Goal: Task Accomplishment & Management: Manage account settings

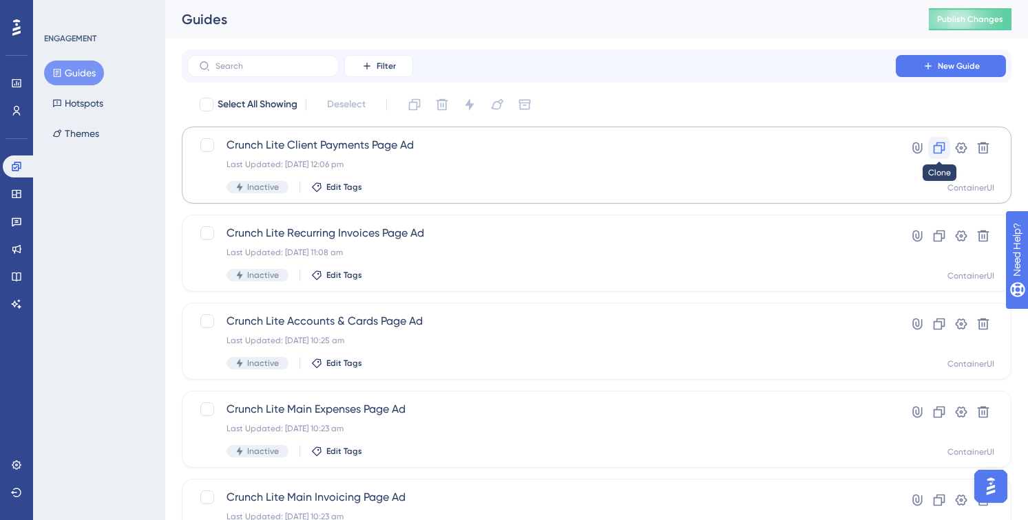
click at [944, 142] on icon at bounding box center [939, 148] width 14 height 14
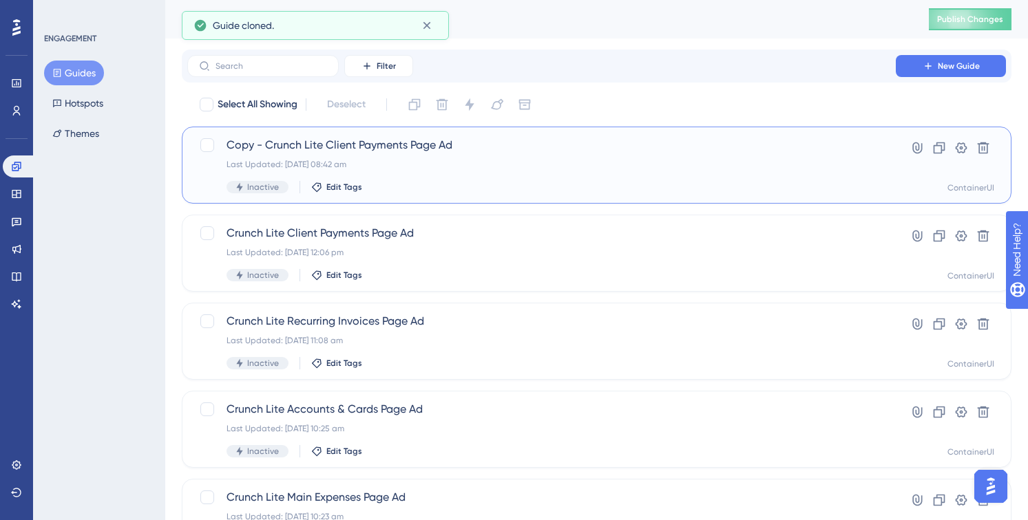
click at [386, 153] on span "Copy - Crunch Lite Client Payments Page Ad" at bounding box center [541, 145] width 630 height 17
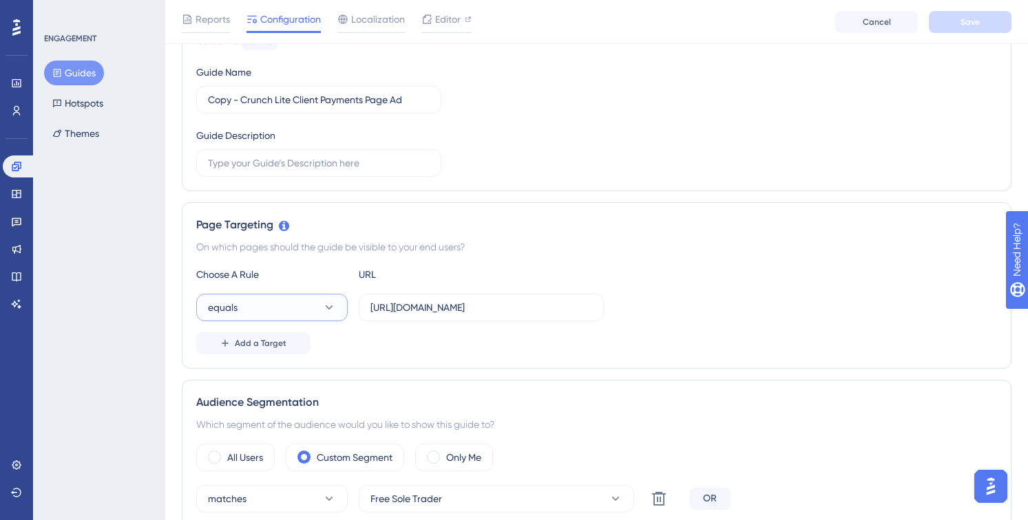
click at [322, 321] on button "equals" at bounding box center [271, 308] width 151 height 28
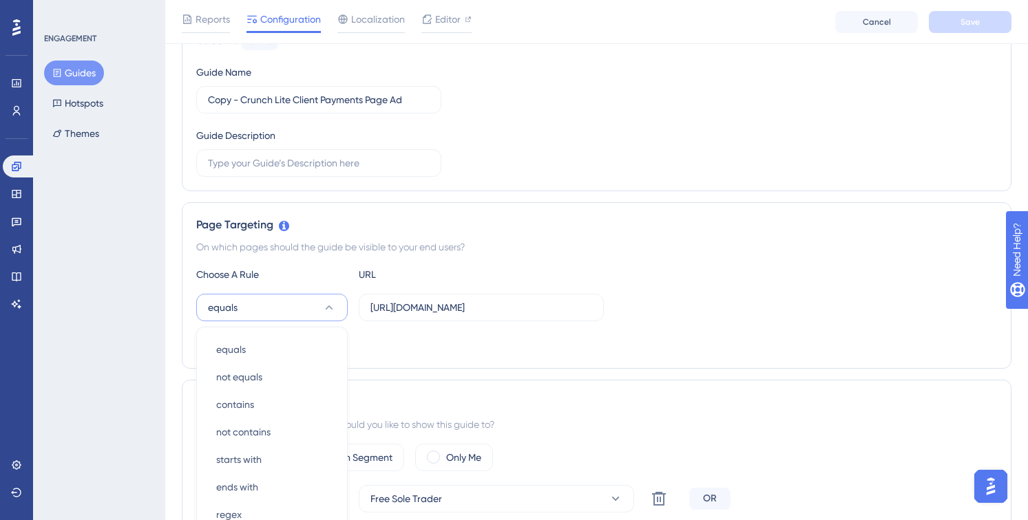
scroll to position [326, 0]
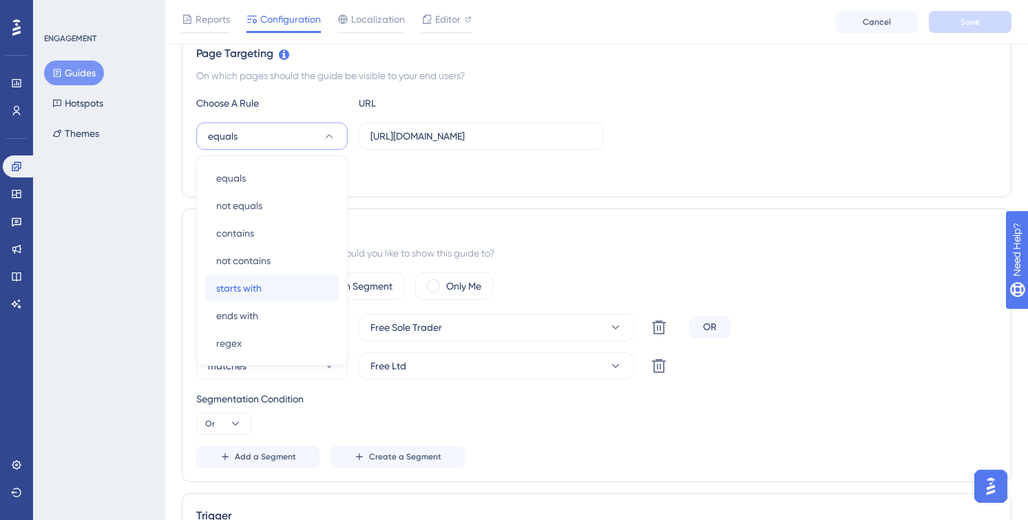
click at [316, 277] on div "starts with starts with" at bounding box center [272, 289] width 112 height 28
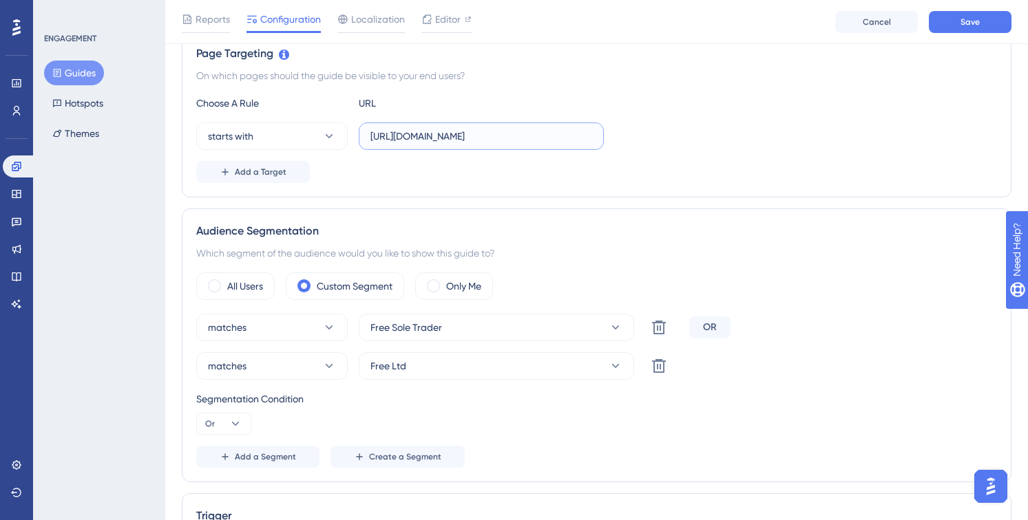
click at [541, 131] on input "https://my.crunch.co.uk/sales/client-payments/" at bounding box center [481, 136] width 222 height 15
click at [540, 131] on input "https://my.crunch.co.uk/sales/client-payments/" at bounding box center [481, 136] width 222 height 15
paste input "invoice"
type input "https://my.crunch.co.uk/sales/invoices/"
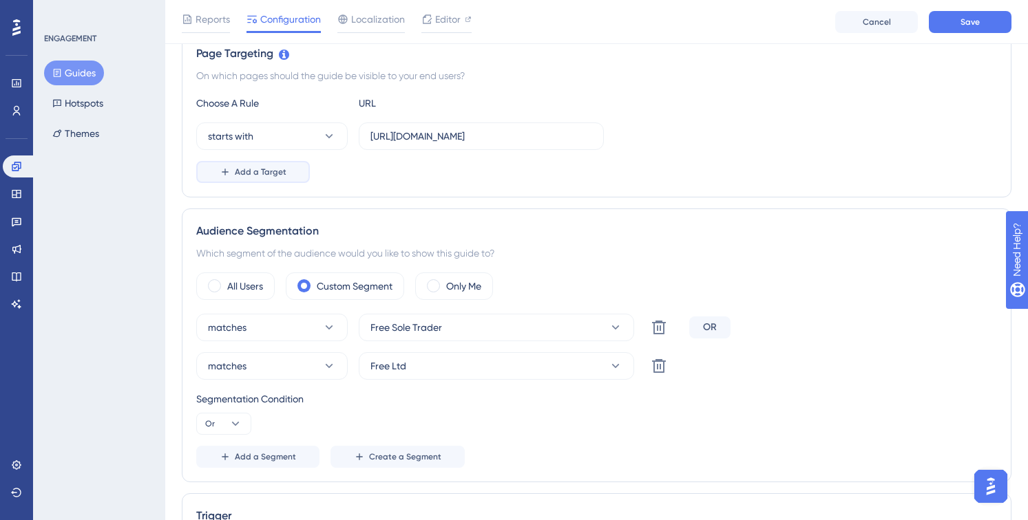
click at [246, 176] on span "Add a Target" at bounding box center [261, 172] width 52 height 11
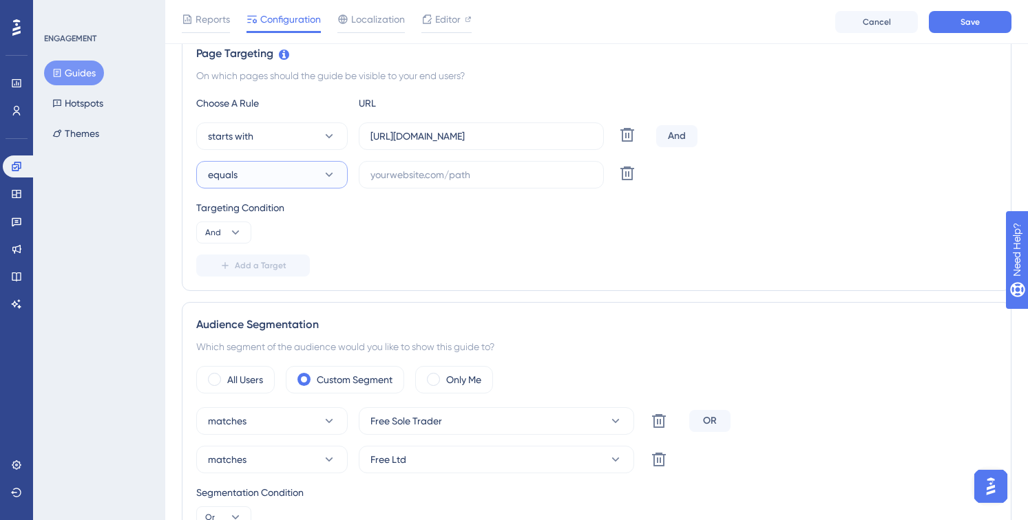
click at [304, 178] on button "equals" at bounding box center [271, 175] width 151 height 28
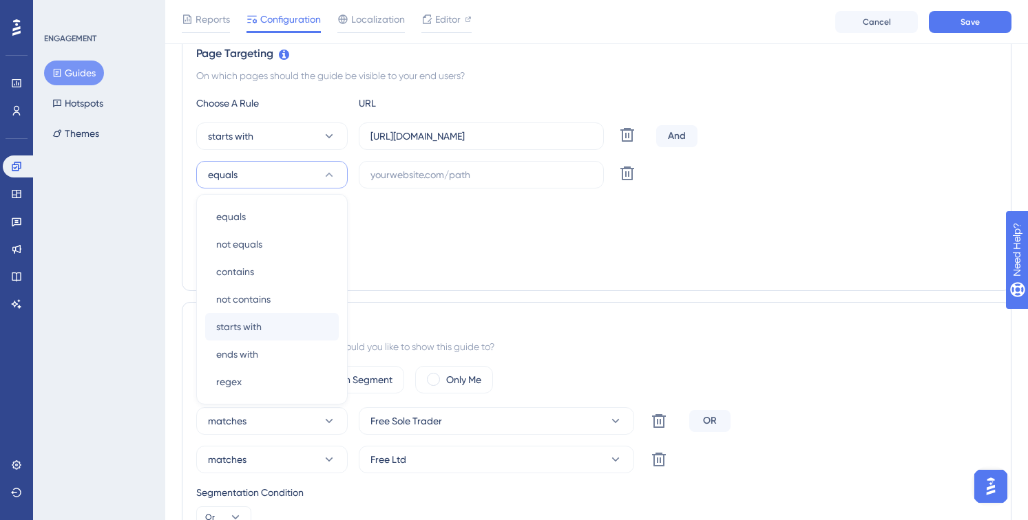
scroll to position [365, 0]
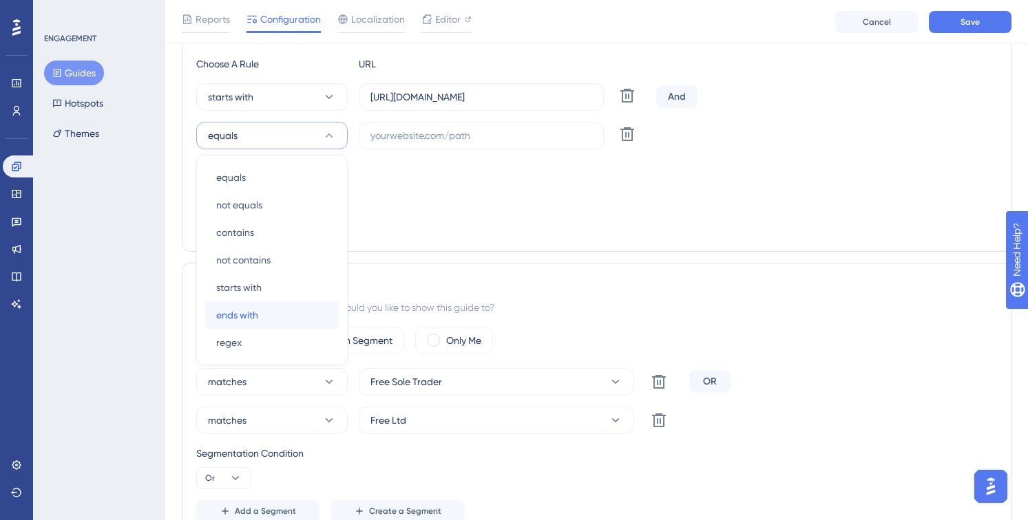
click at [290, 303] on div "ends with ends with" at bounding box center [272, 315] width 112 height 28
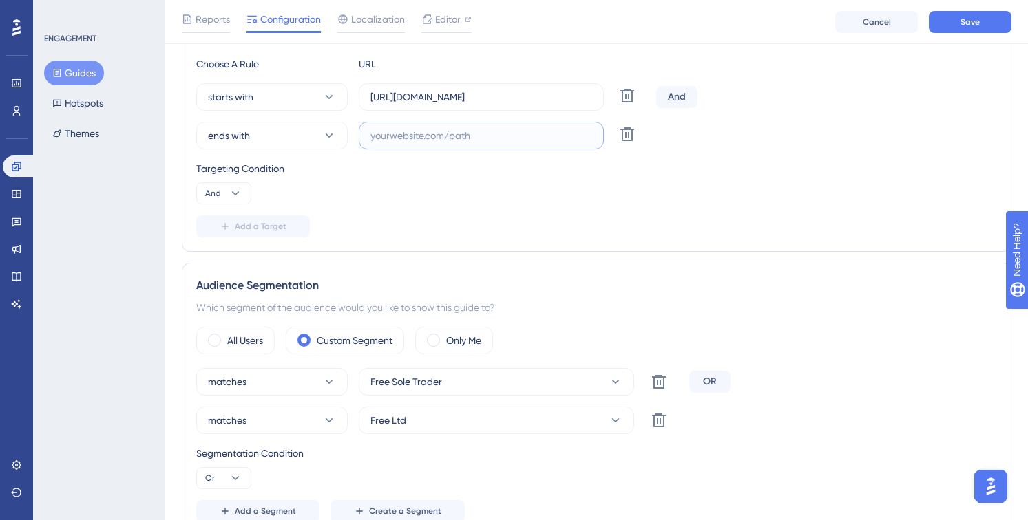
click at [463, 129] on input "text" at bounding box center [481, 135] width 222 height 15
paste input "/preview/"
type input "/preview/"
click at [562, 211] on div "Choose A Rule URL starts with https://my.crunch.co.uk/sales/invoices/ Delete An…" at bounding box center [596, 147] width 800 height 182
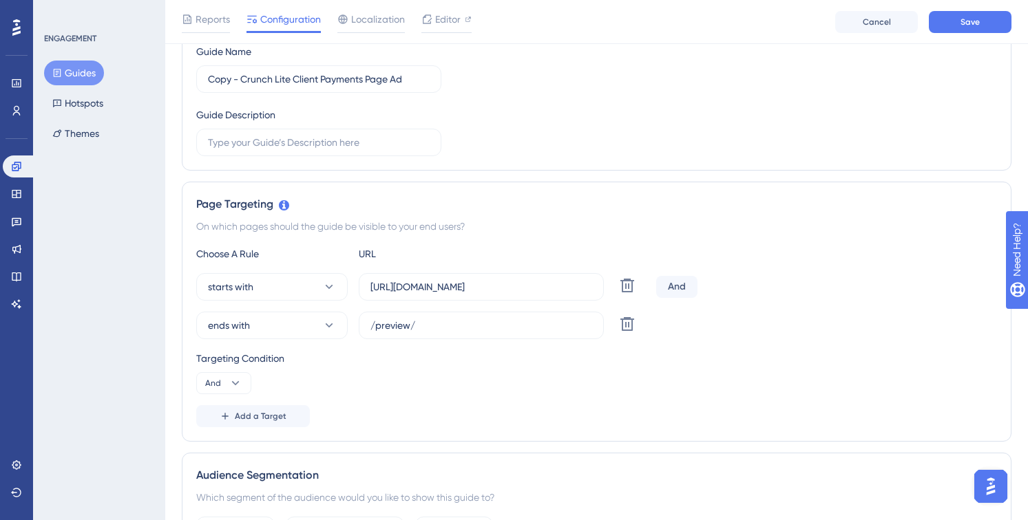
scroll to position [0, 0]
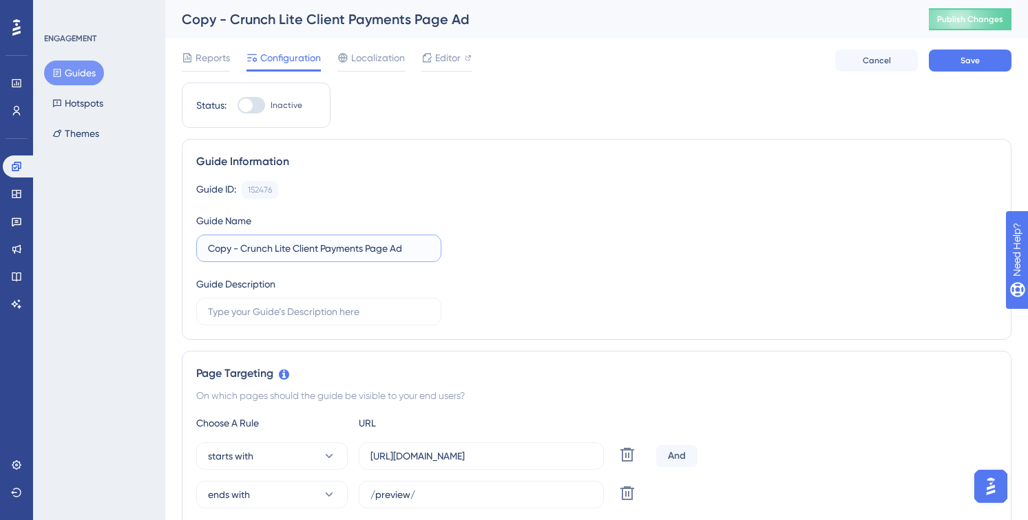
click at [340, 243] on input "Copy - Crunch Lite Client Payments Page Ad" at bounding box center [319, 248] width 222 height 15
drag, startPoint x: 244, startPoint y: 251, endPoint x: 129, endPoint y: 227, distance: 116.6
drag, startPoint x: 261, startPoint y: 251, endPoint x: 332, endPoint y: 249, distance: 71.6
click at [332, 249] on input "Crunch Lite Client Payments Page Ad" at bounding box center [319, 248] width 222 height 15
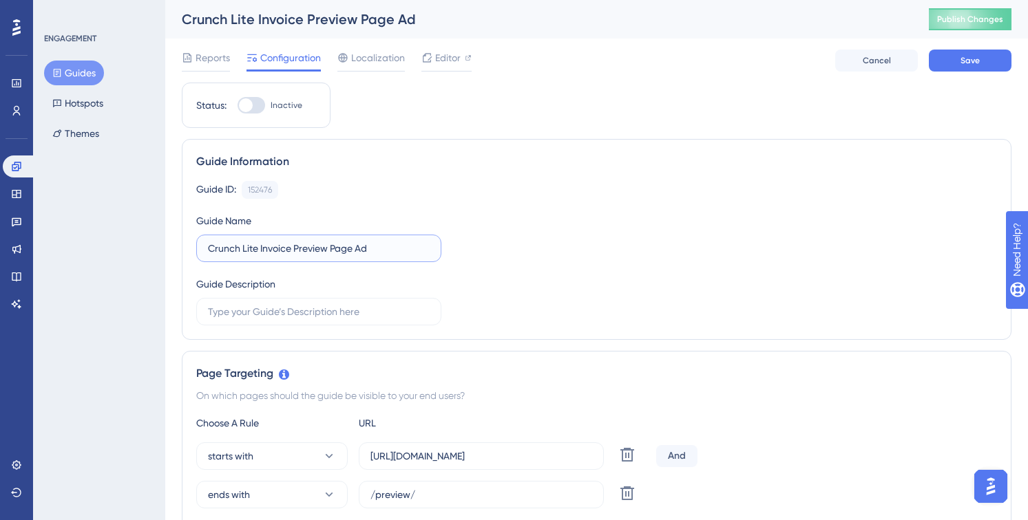
type input "Crunch Lite Invoice Preview Page Ad"
click at [685, 220] on div "Guide ID: 152476 Copy Guide Name Crunch Lite Invoice Preview Page Ad Guide Desc…" at bounding box center [596, 253] width 800 height 145
click at [973, 64] on span "Save" at bounding box center [969, 60] width 19 height 11
click at [436, 64] on span "Editor" at bounding box center [447, 58] width 25 height 17
click at [432, 54] on div "Editor" at bounding box center [446, 58] width 50 height 17
